Goal: Task Accomplishment & Management: Complete application form

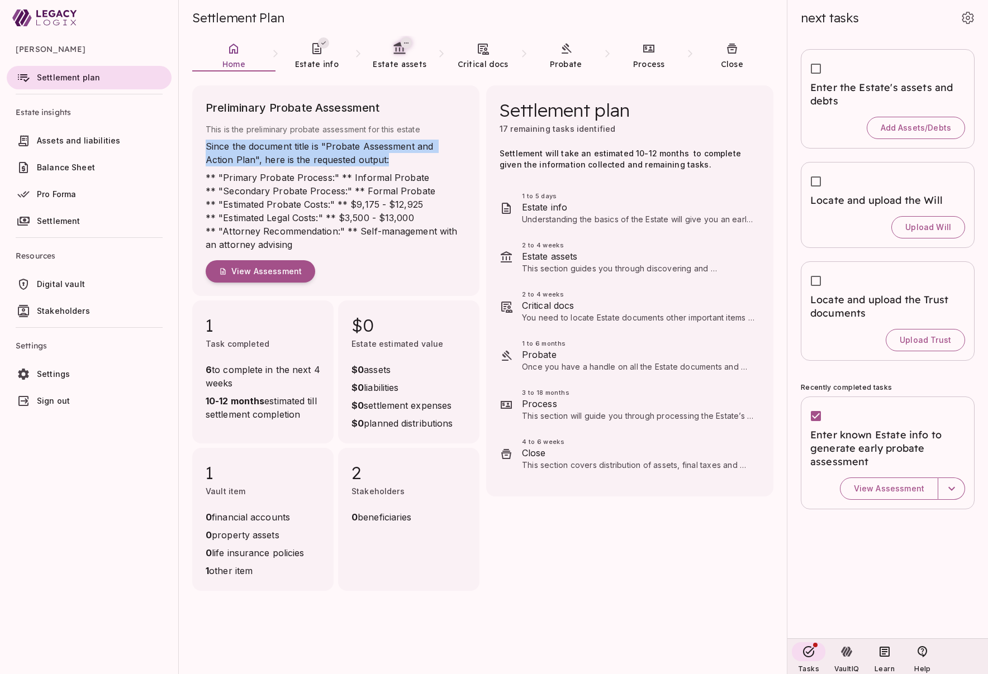
drag, startPoint x: 206, startPoint y: 146, endPoint x: 371, endPoint y: 156, distance: 165.2
click at [371, 156] on p "Since the document title is "Probate Assessment and Action Plan", here is the r…" at bounding box center [336, 153] width 260 height 27
copy p "Since the document title is "Probate Assessment and Action Plan", here is the r…"
click at [72, 402] on span "Sign out" at bounding box center [102, 401] width 130 height 11
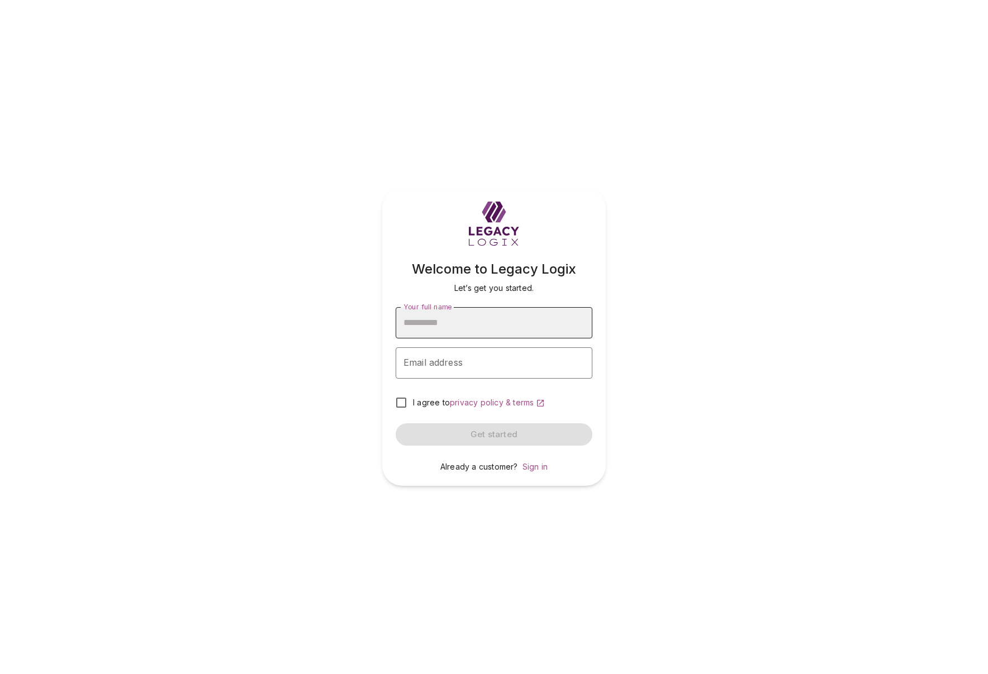
click at [481, 325] on input "Your full name" at bounding box center [494, 322] width 197 height 31
type input "**********"
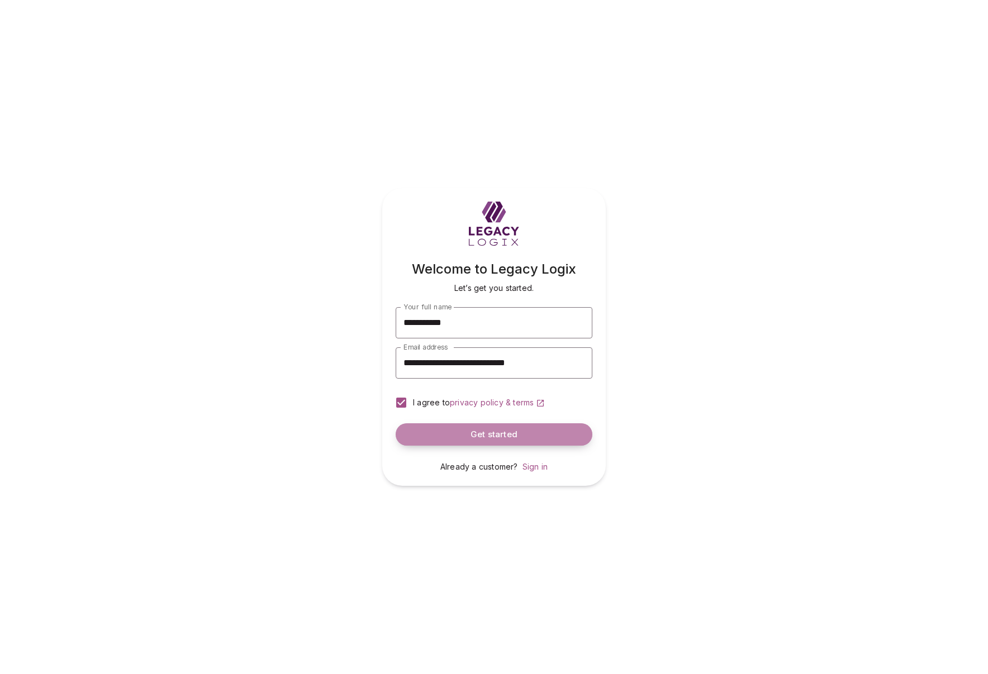
click at [478, 434] on span "Get started" at bounding box center [493, 435] width 47 height 11
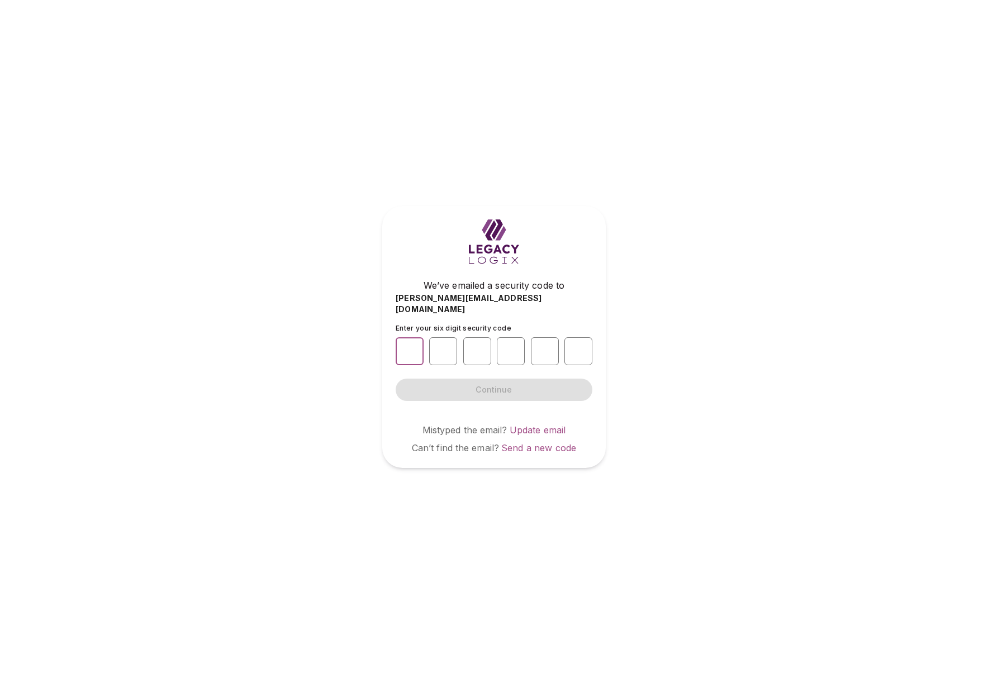
click at [407, 348] on input "number" at bounding box center [410, 352] width 28 height 28
type input "*"
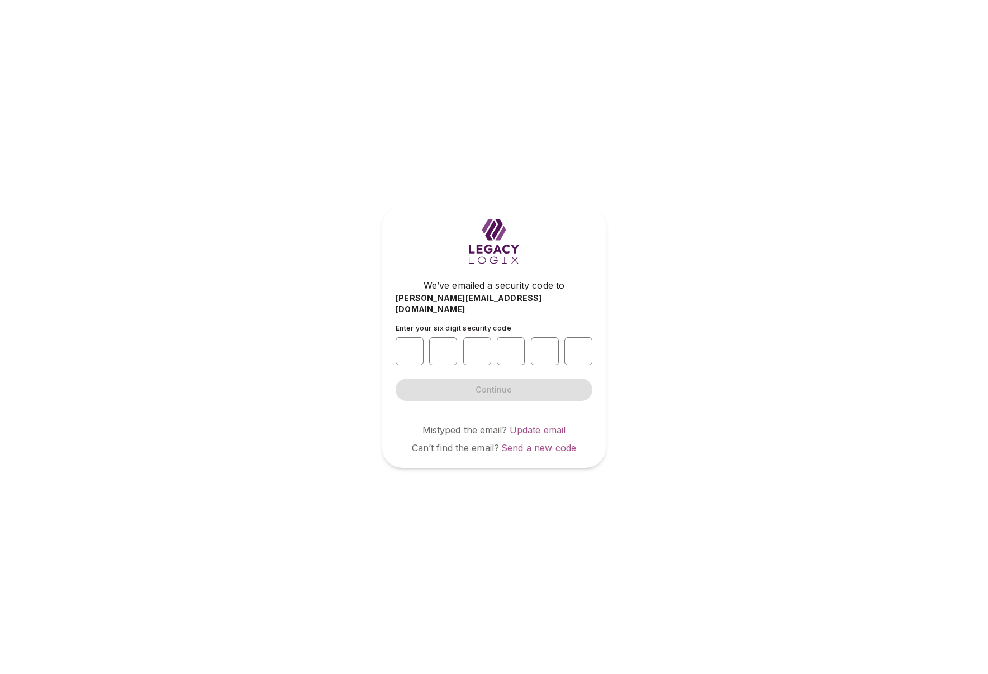
type input "*"
